Goal: Information Seeking & Learning: Learn about a topic

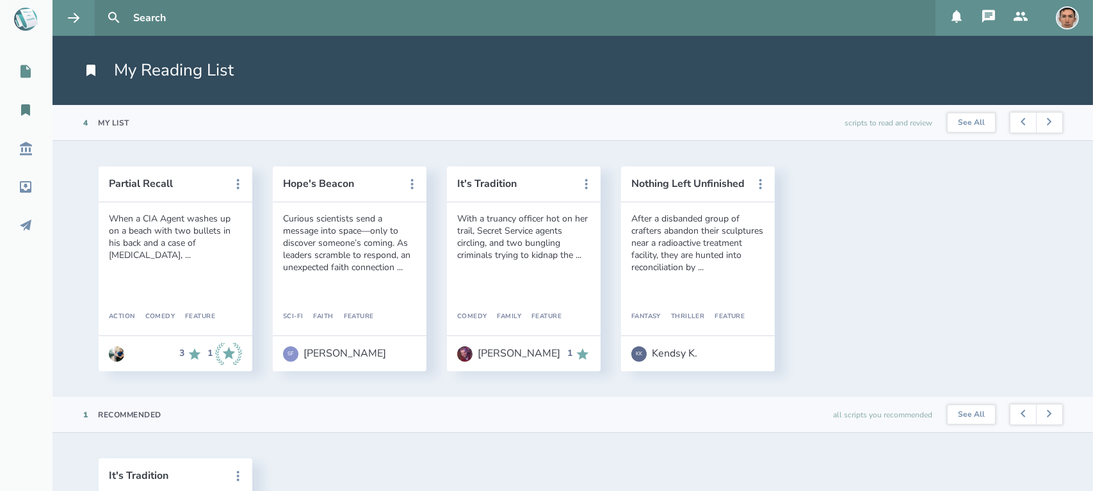
click at [28, 76] on icon at bounding box center [25, 71] width 10 height 13
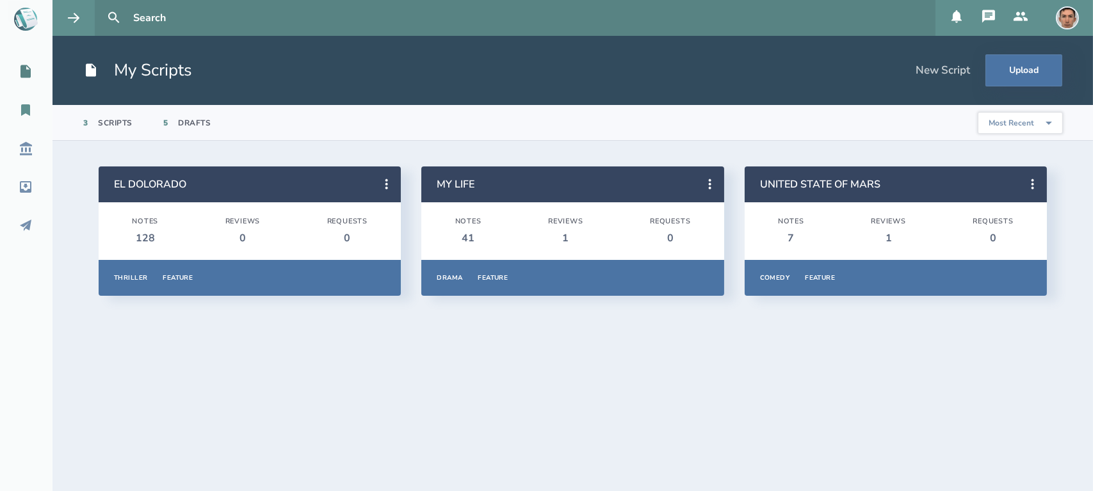
click at [19, 101] on link "My Reading List" at bounding box center [26, 110] width 52 height 28
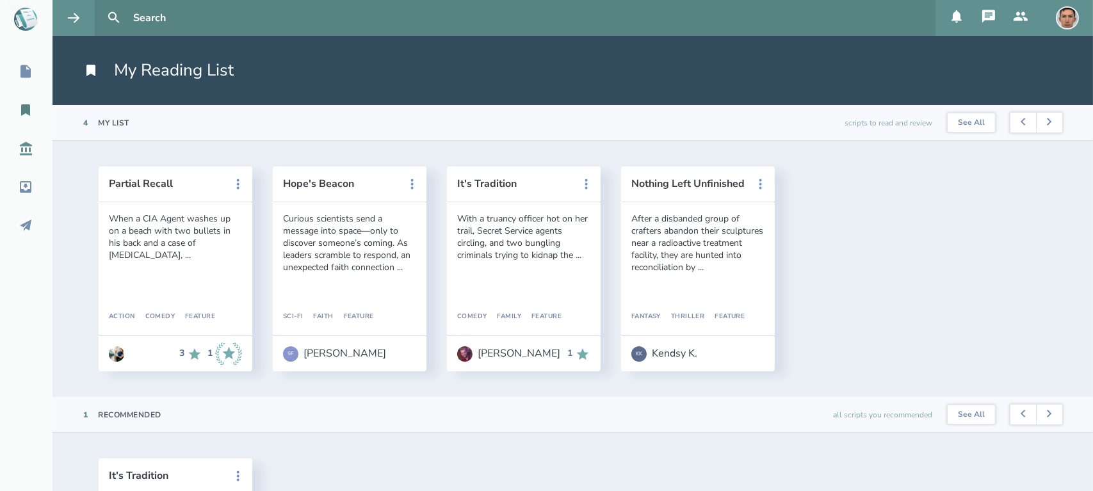
click at [33, 150] on div "Script Library" at bounding box center [53, 148] width 107 height 15
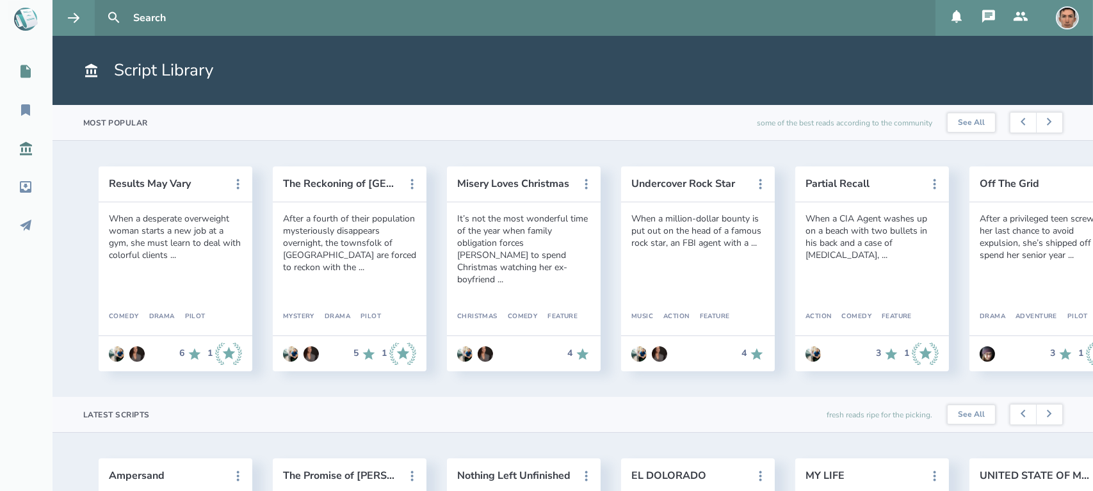
click at [29, 71] on icon at bounding box center [25, 71] width 10 height 13
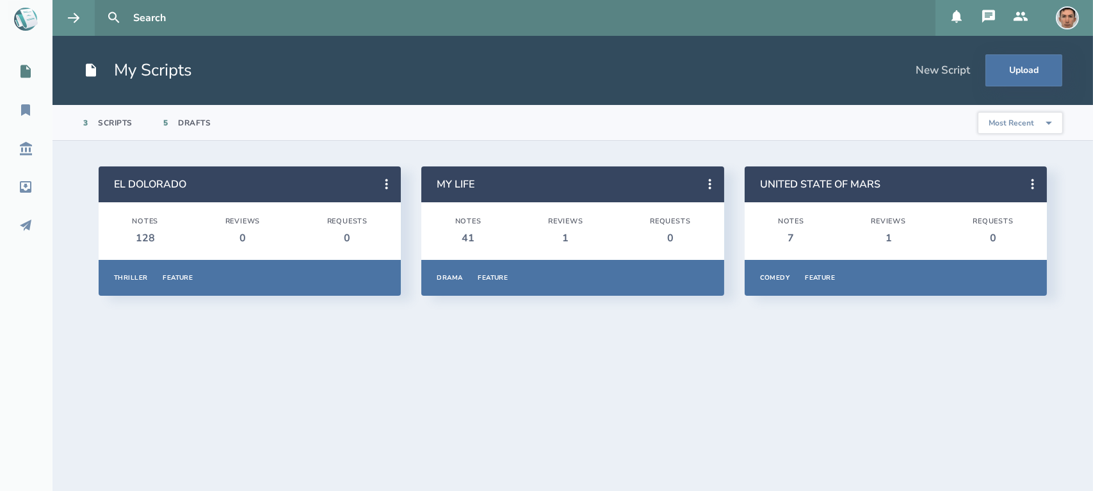
click at [987, 18] on icon at bounding box center [988, 16] width 13 height 13
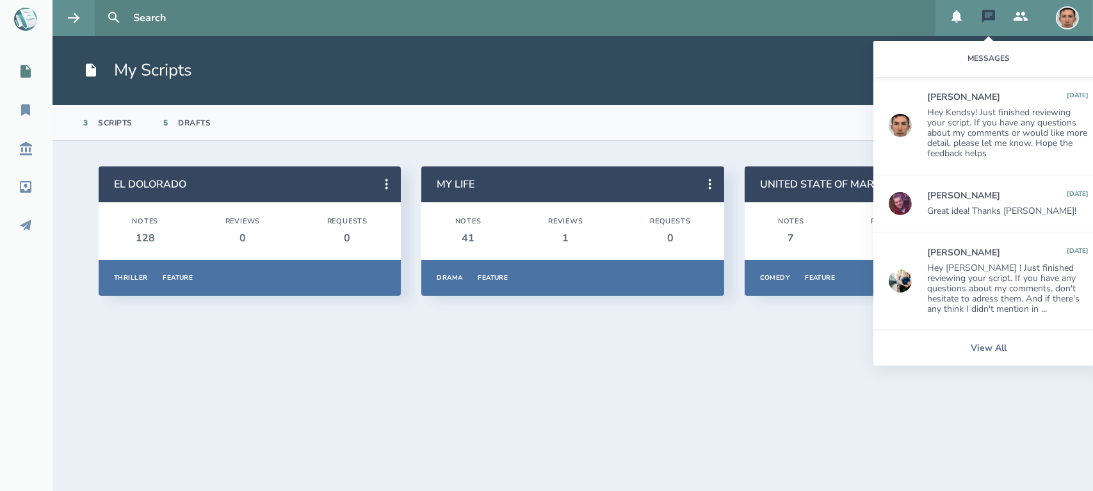
click at [756, 95] on header "My Scripts New Script Upload" at bounding box center [572, 70] width 1040 height 69
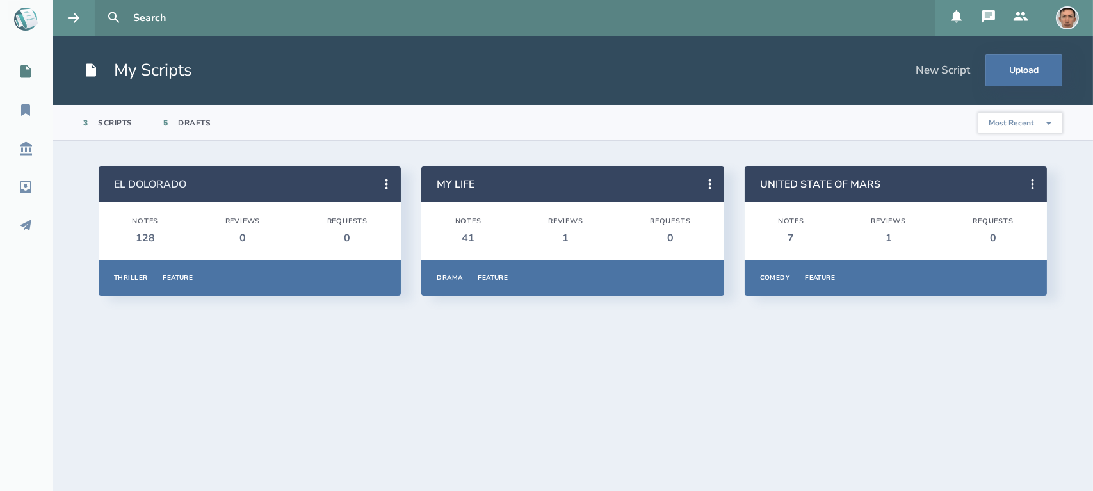
click at [164, 181] on link "EL DOLORADO" at bounding box center [150, 184] width 72 height 14
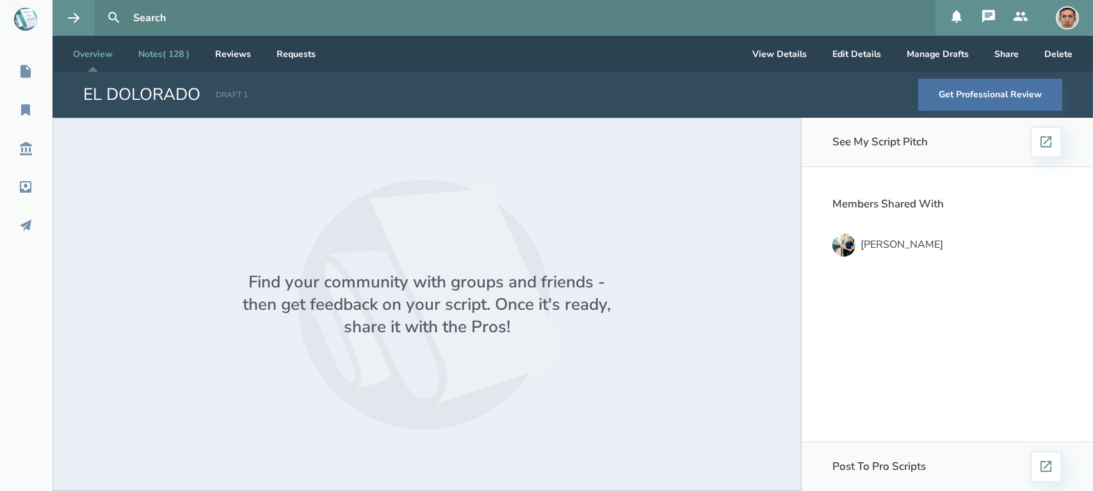
click at [173, 62] on link "Notes ( 128 )" at bounding box center [164, 54] width 72 height 36
